Goal: Information Seeking & Learning: Learn about a topic

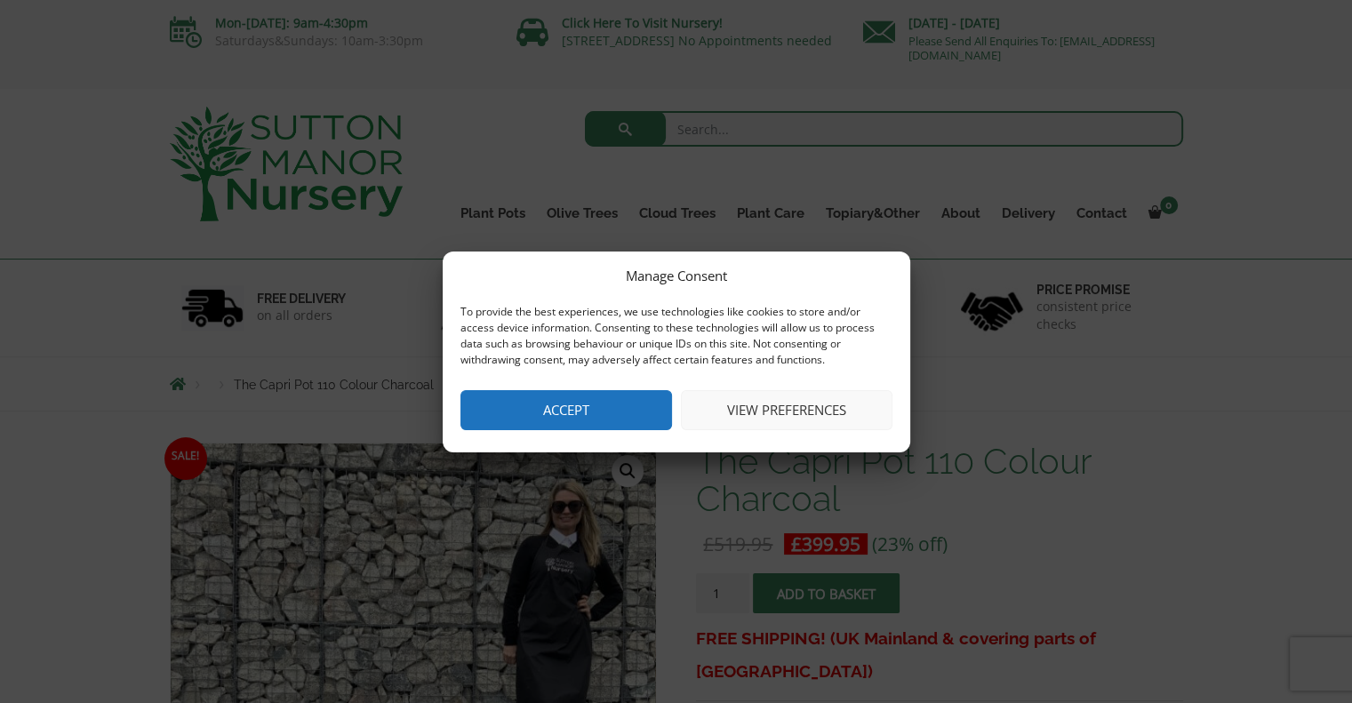
click at [621, 404] on button "Accept" at bounding box center [566, 410] width 212 height 40
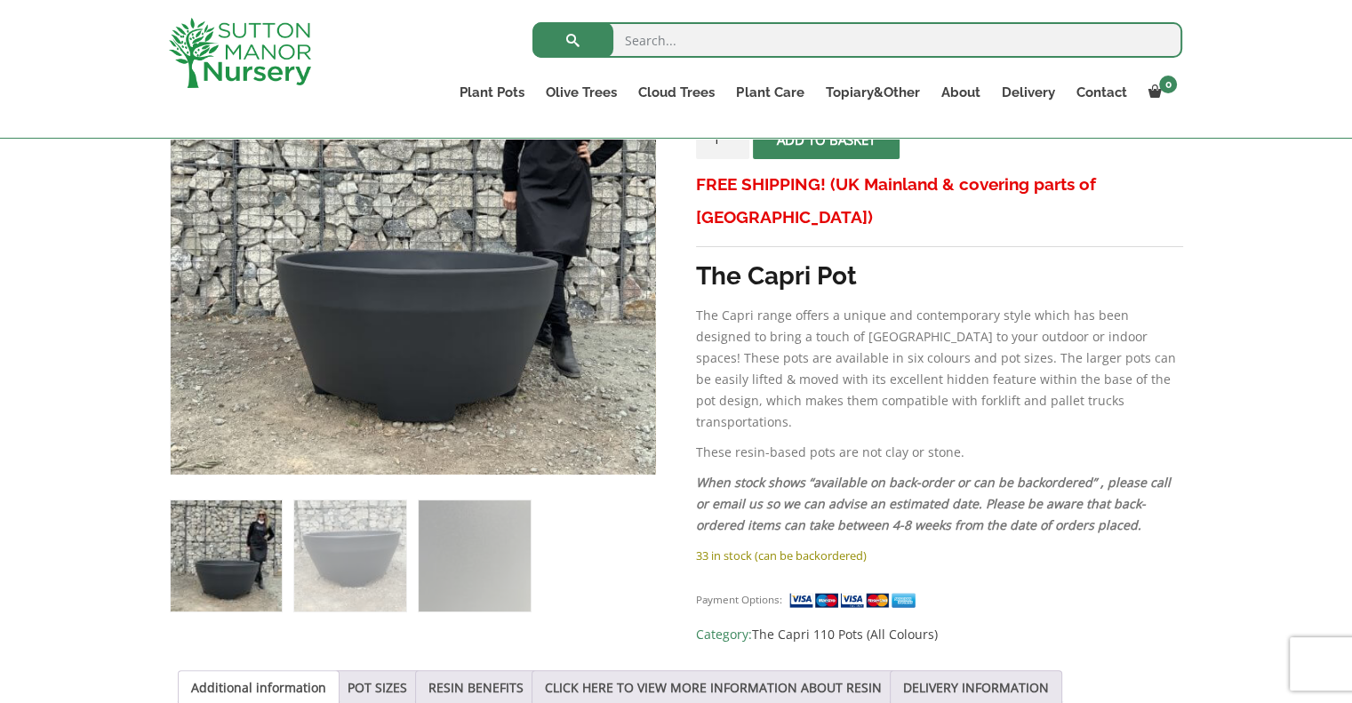
scroll to position [533, 0]
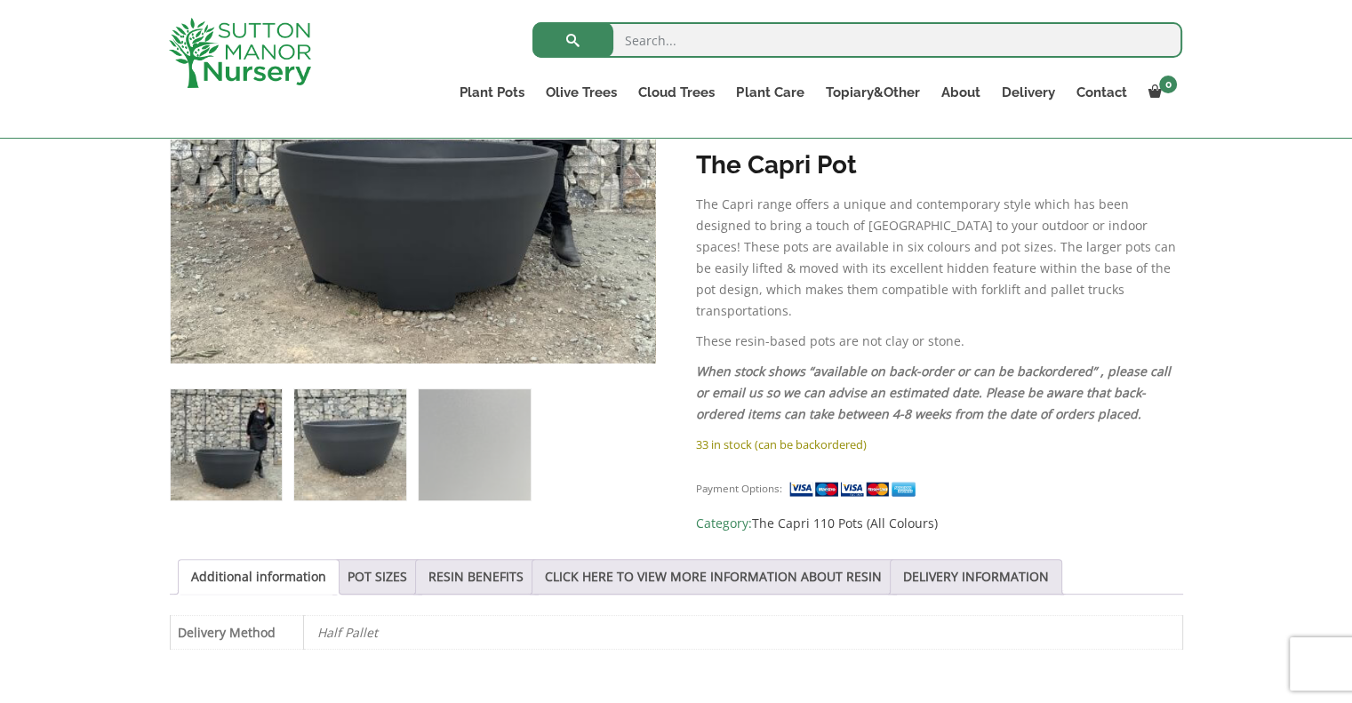
click at [389, 446] on img at bounding box center [349, 444] width 111 height 111
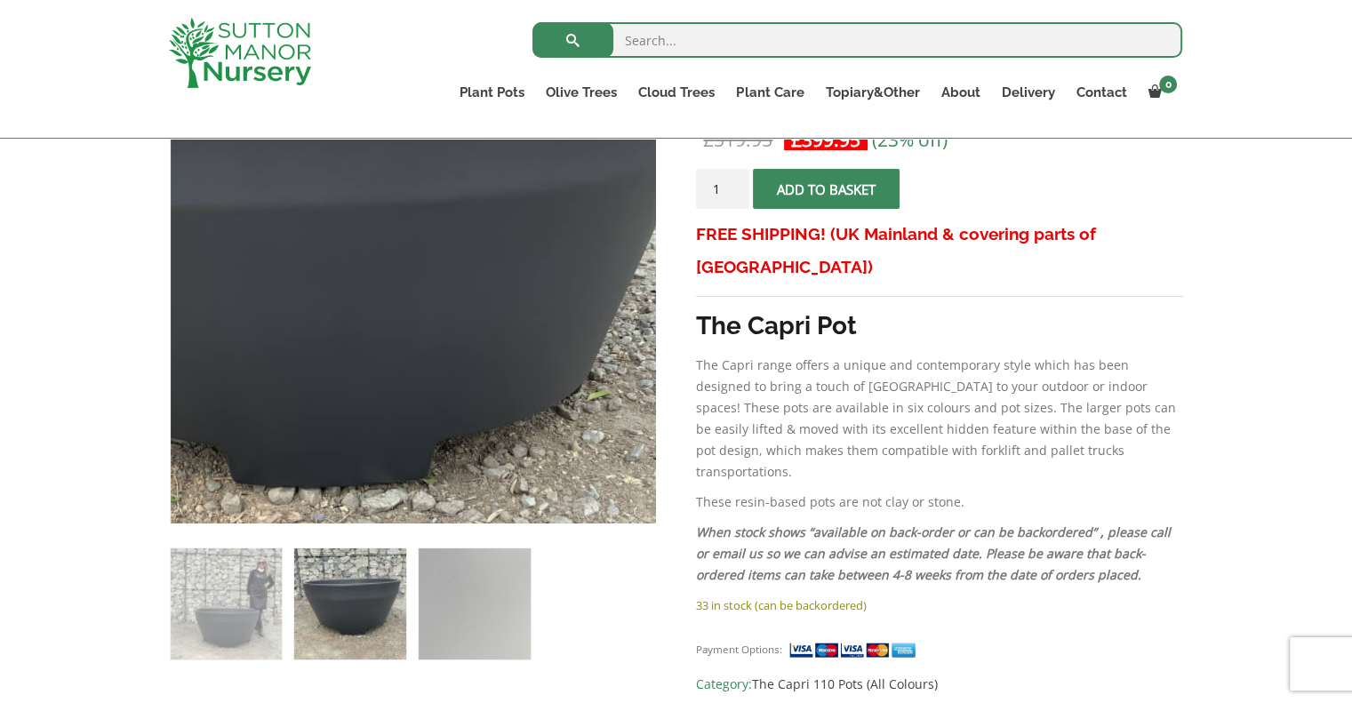
scroll to position [444, 0]
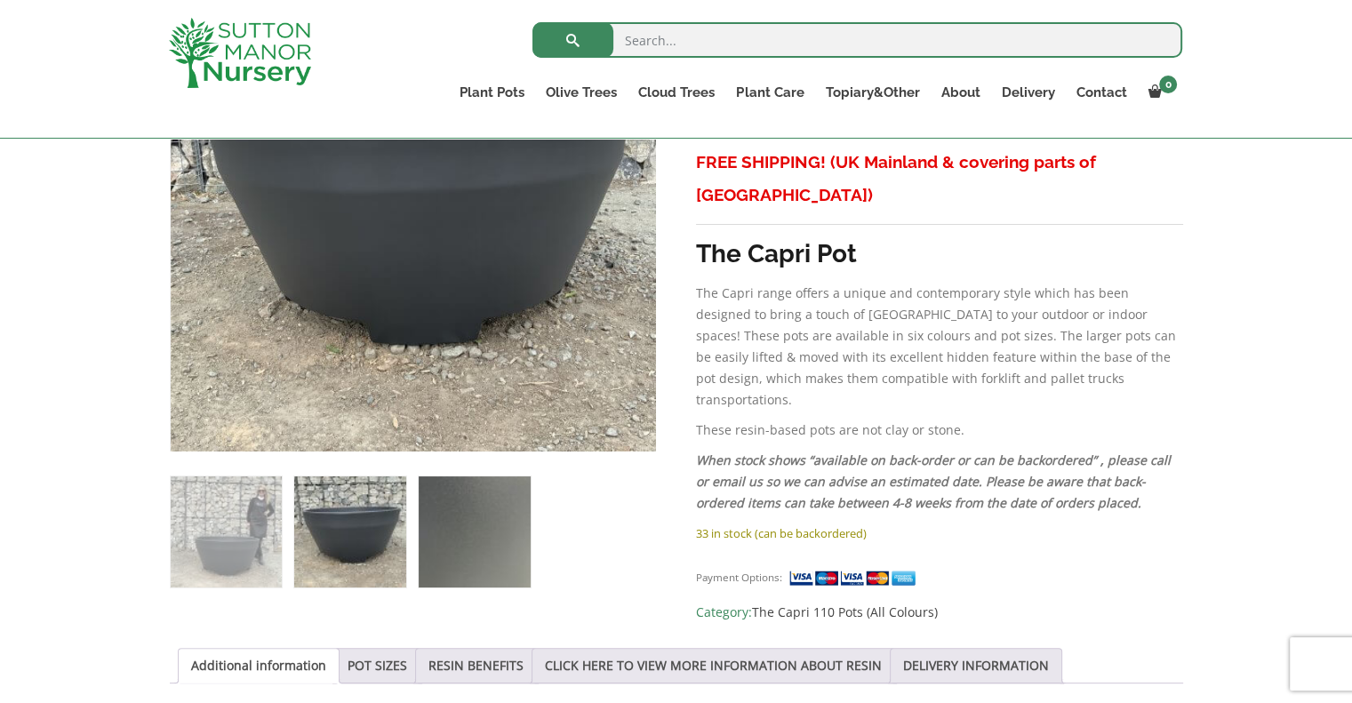
click at [495, 525] on img at bounding box center [474, 531] width 111 height 111
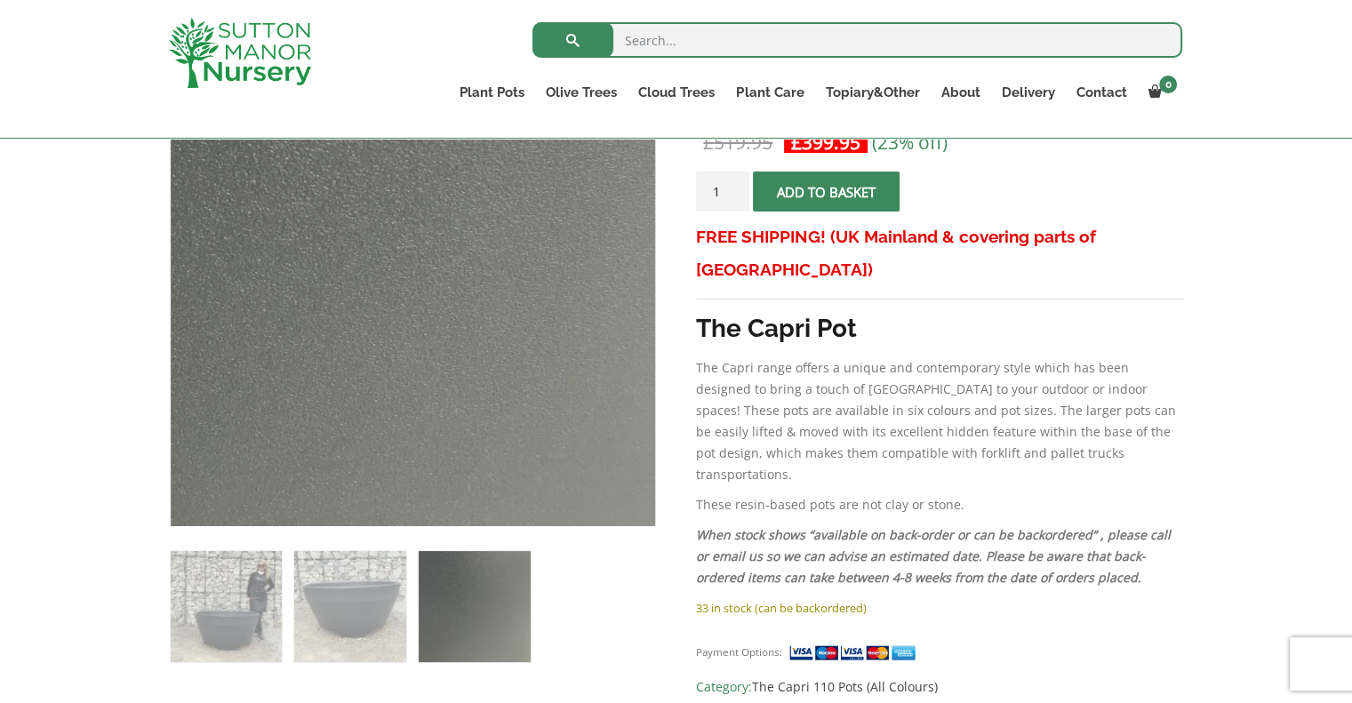
scroll to position [267, 0]
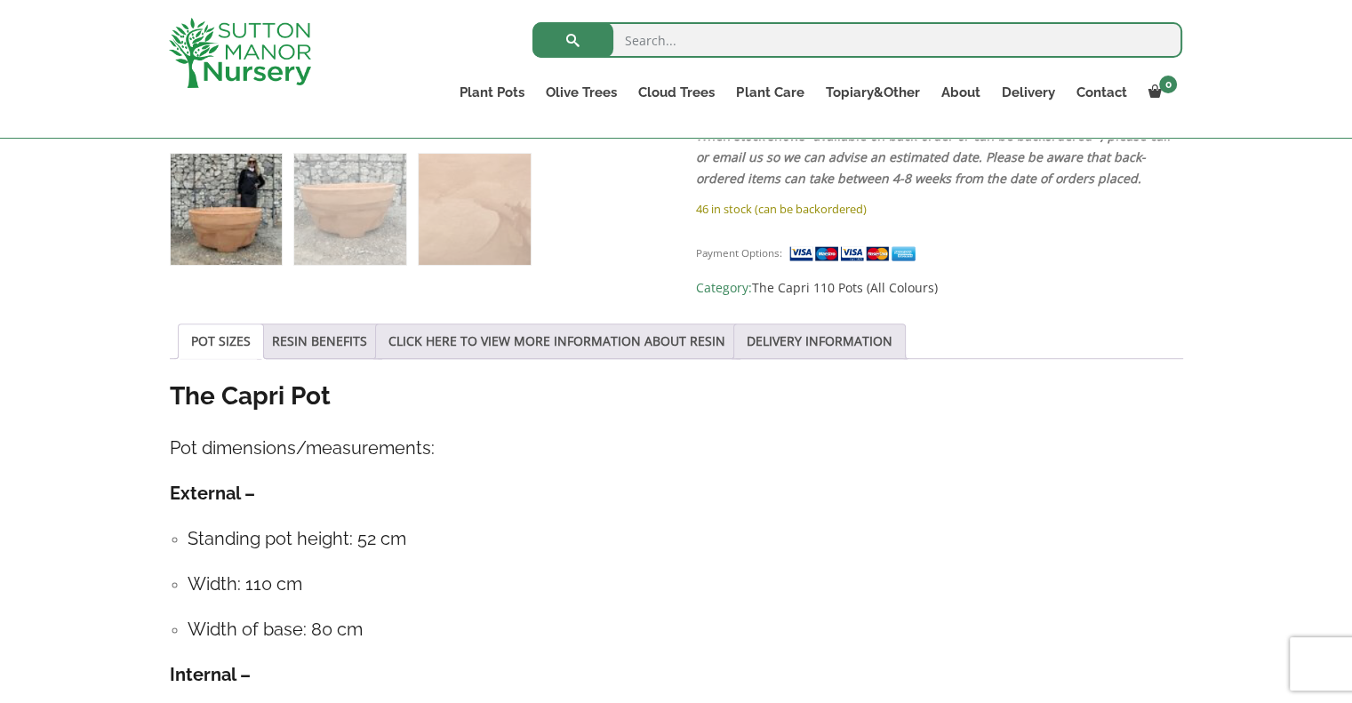
scroll to position [800, 0]
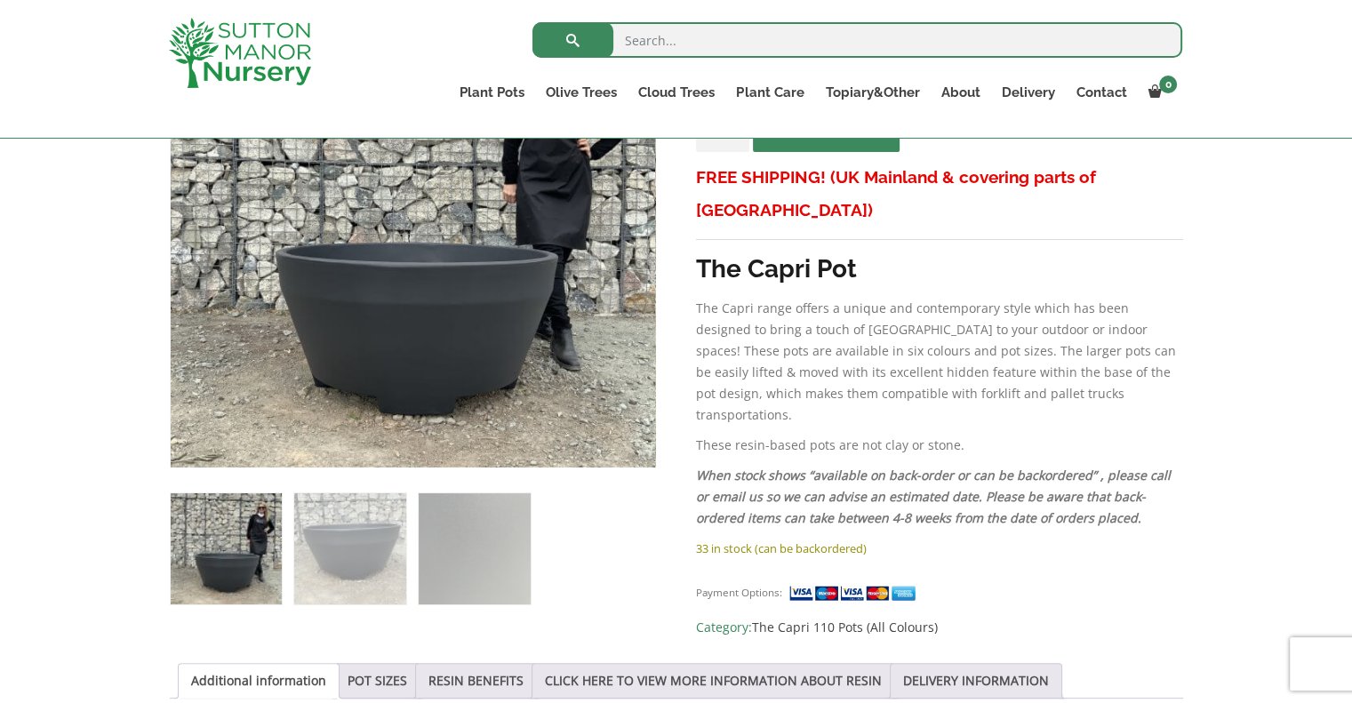
scroll to position [533, 0]
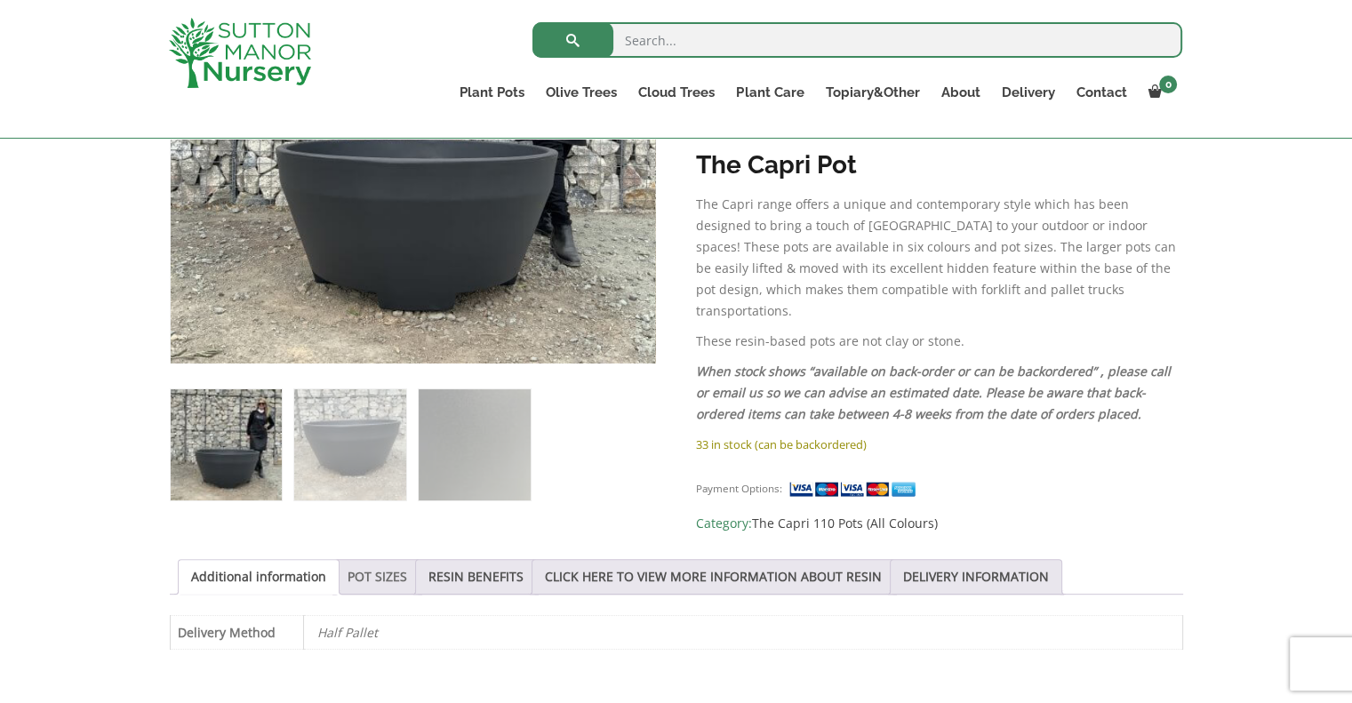
click at [394, 570] on link "POT SIZES" at bounding box center [378, 577] width 60 height 34
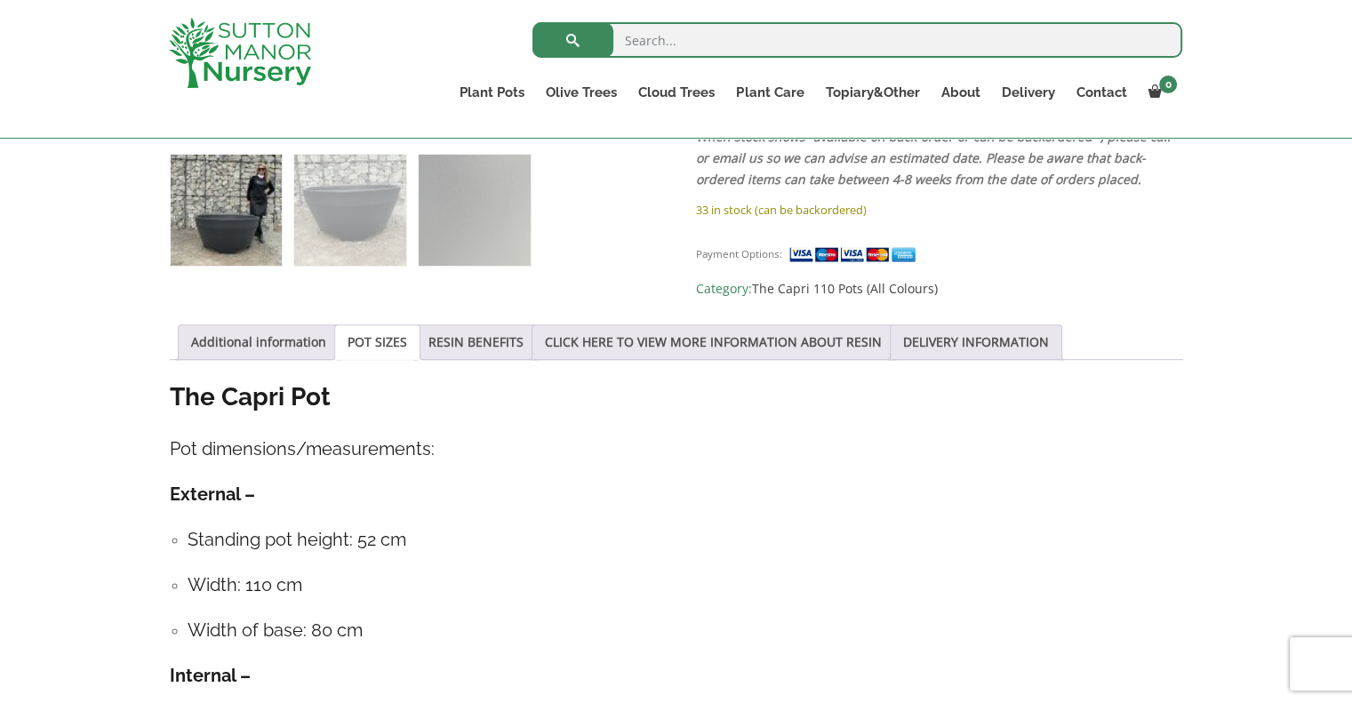
scroll to position [800, 0]
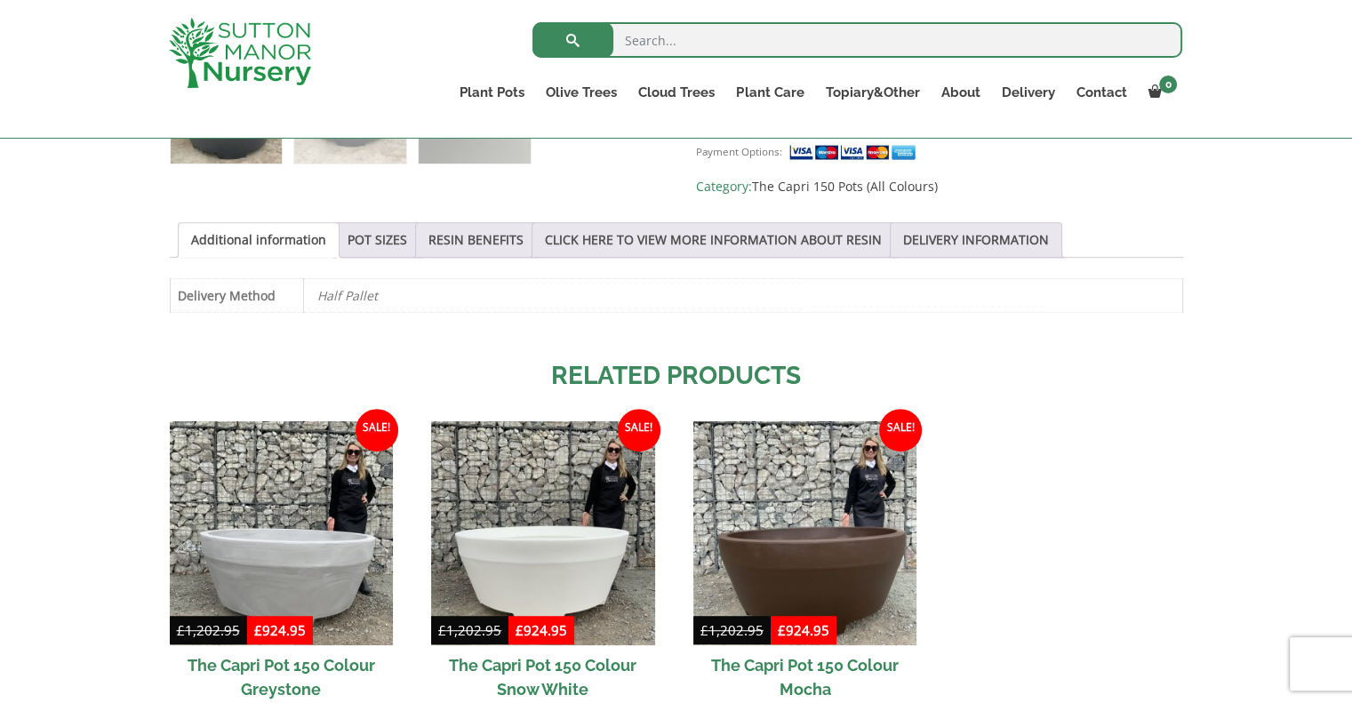
scroll to position [889, 0]
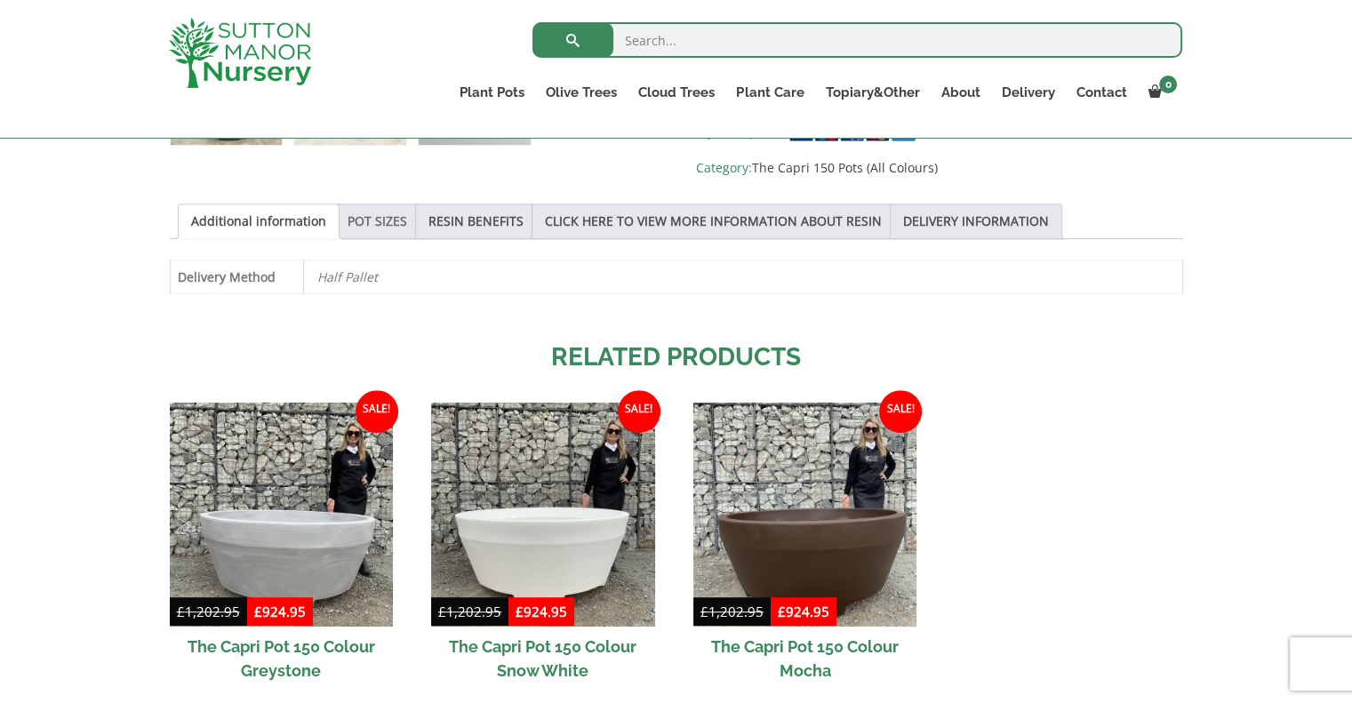
click at [388, 218] on link "POT SIZES" at bounding box center [378, 221] width 60 height 34
